Goal: Information Seeking & Learning: Learn about a topic

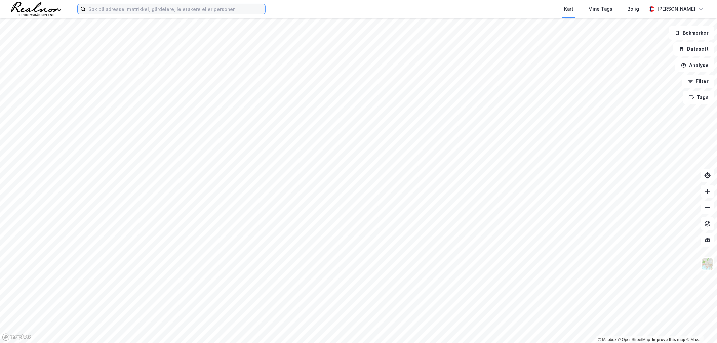
click at [165, 12] on input at bounding box center [175, 9] width 179 height 10
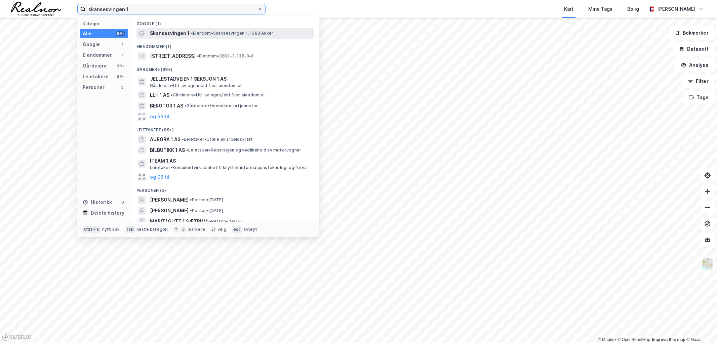
type input "skansesvingen 1"
click at [216, 32] on span "• Eiendom • Skansesvingen 1, 1383 Asker" at bounding box center [232, 33] width 82 height 5
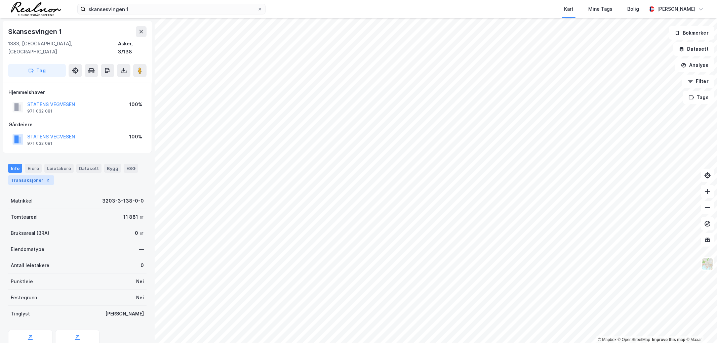
click at [35, 175] on div "Transaksjoner 2" at bounding box center [31, 179] width 46 height 9
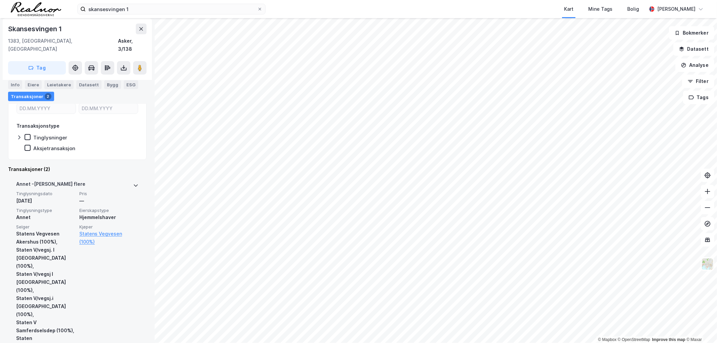
scroll to position [37, 0]
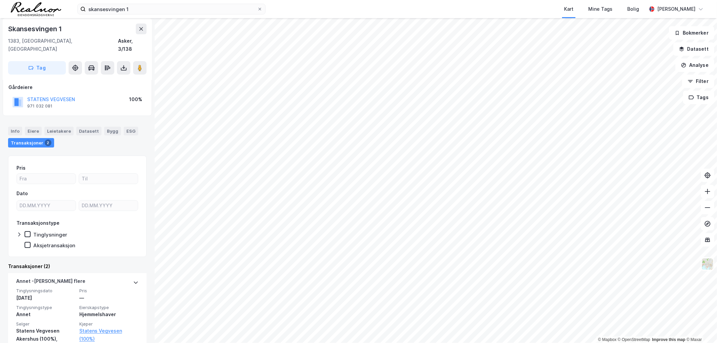
click at [54, 119] on div "Info [PERSON_NAME] Datasett Bygg ESG Transaksjoner 2" at bounding box center [77, 135] width 155 height 32
click at [55, 127] on div "Leietakere" at bounding box center [58, 131] width 29 height 9
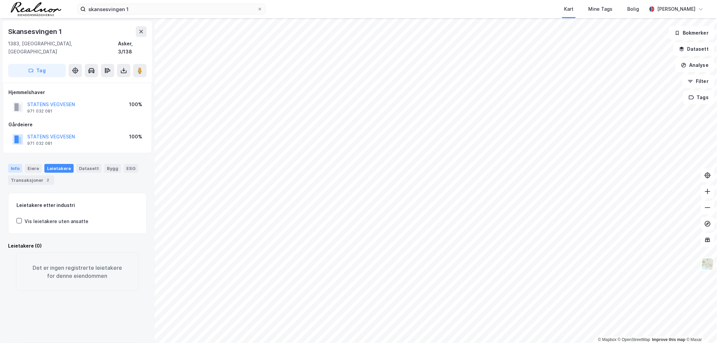
click at [18, 164] on div "Info" at bounding box center [15, 168] width 14 height 9
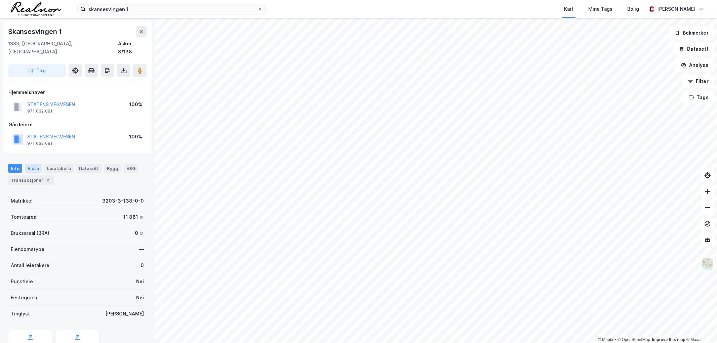
click at [31, 164] on div "Eiere" at bounding box center [33, 168] width 17 height 9
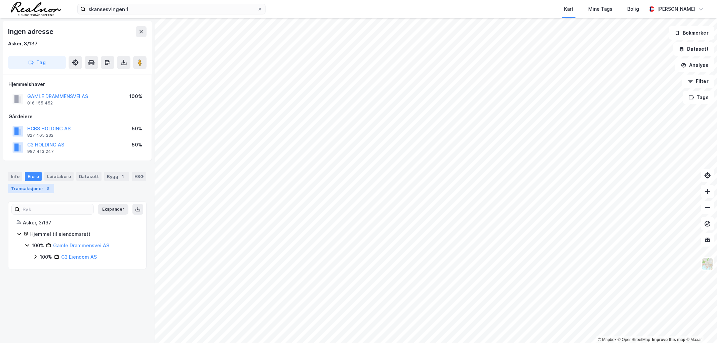
click at [45, 189] on div "3" at bounding box center [48, 188] width 7 height 7
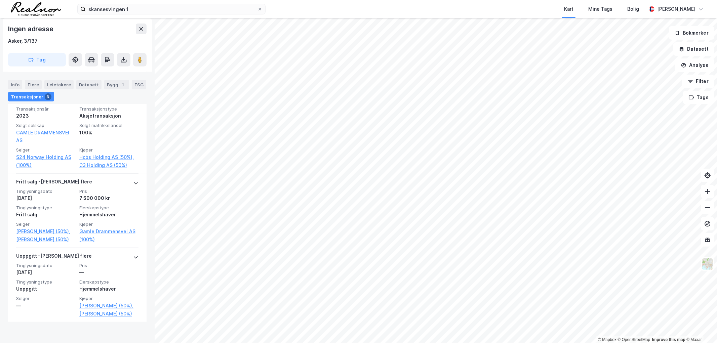
scroll to position [230, 0]
